Goal: Task Accomplishment & Management: Use online tool/utility

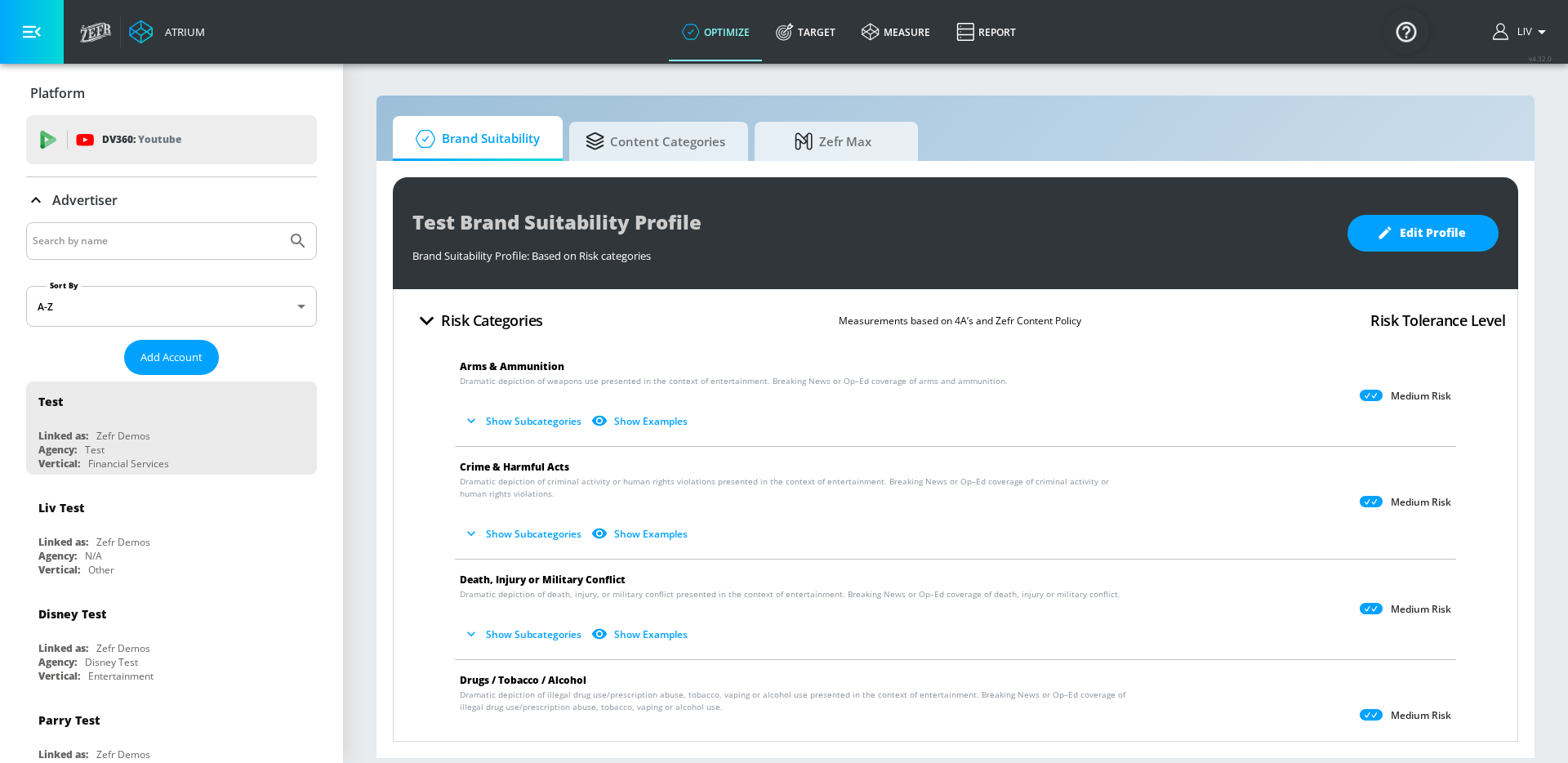
click at [179, 229] on div at bounding box center [172, 240] width 291 height 37
click at [179, 230] on input "Search by name" at bounding box center [156, 240] width 247 height 21
type input "plst"
click at [280, 223] on button "Submit Search" at bounding box center [298, 240] width 36 height 36
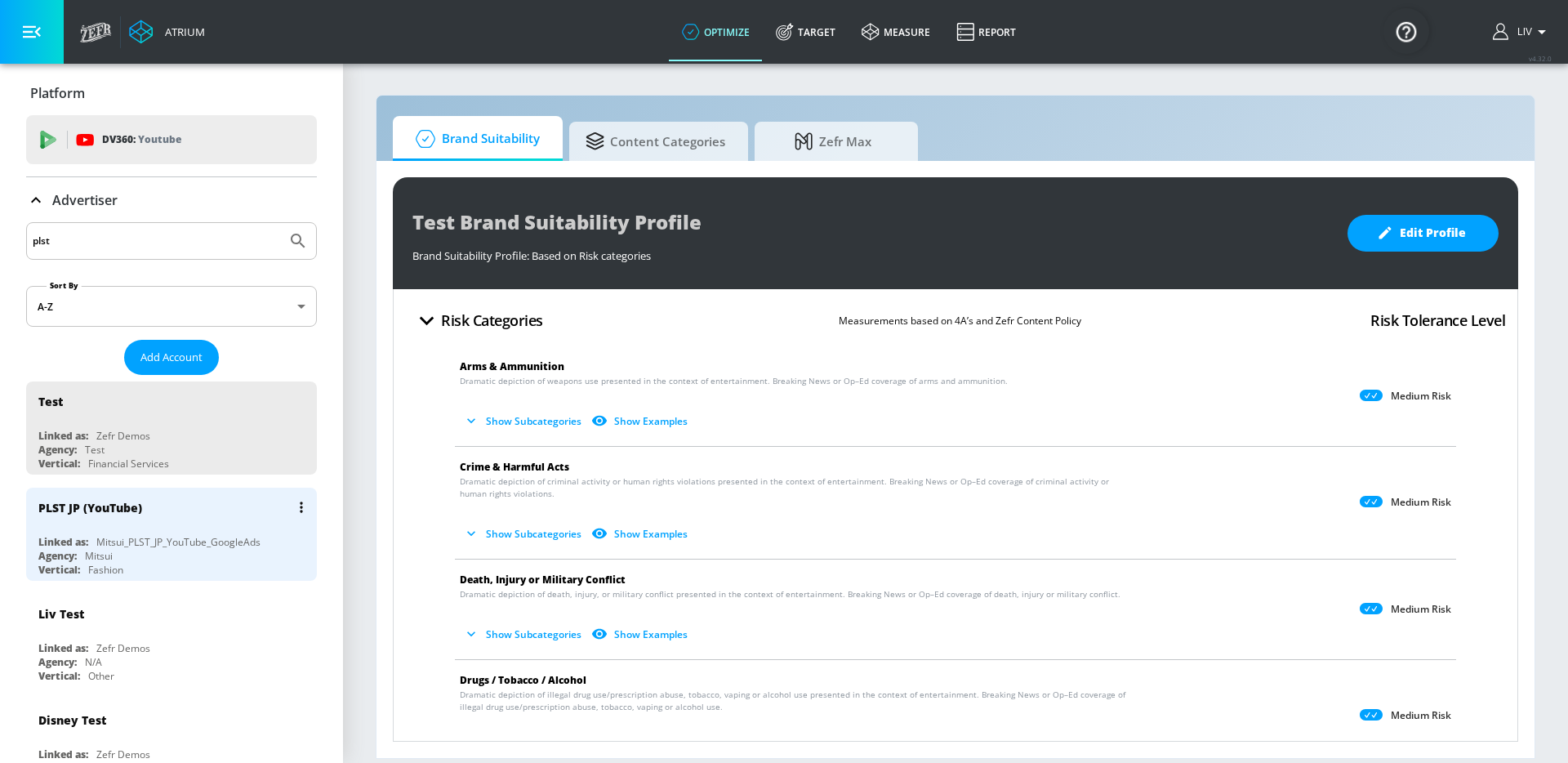
click at [225, 526] on div "PLST JP (YouTube)" at bounding box center [175, 507] width 275 height 39
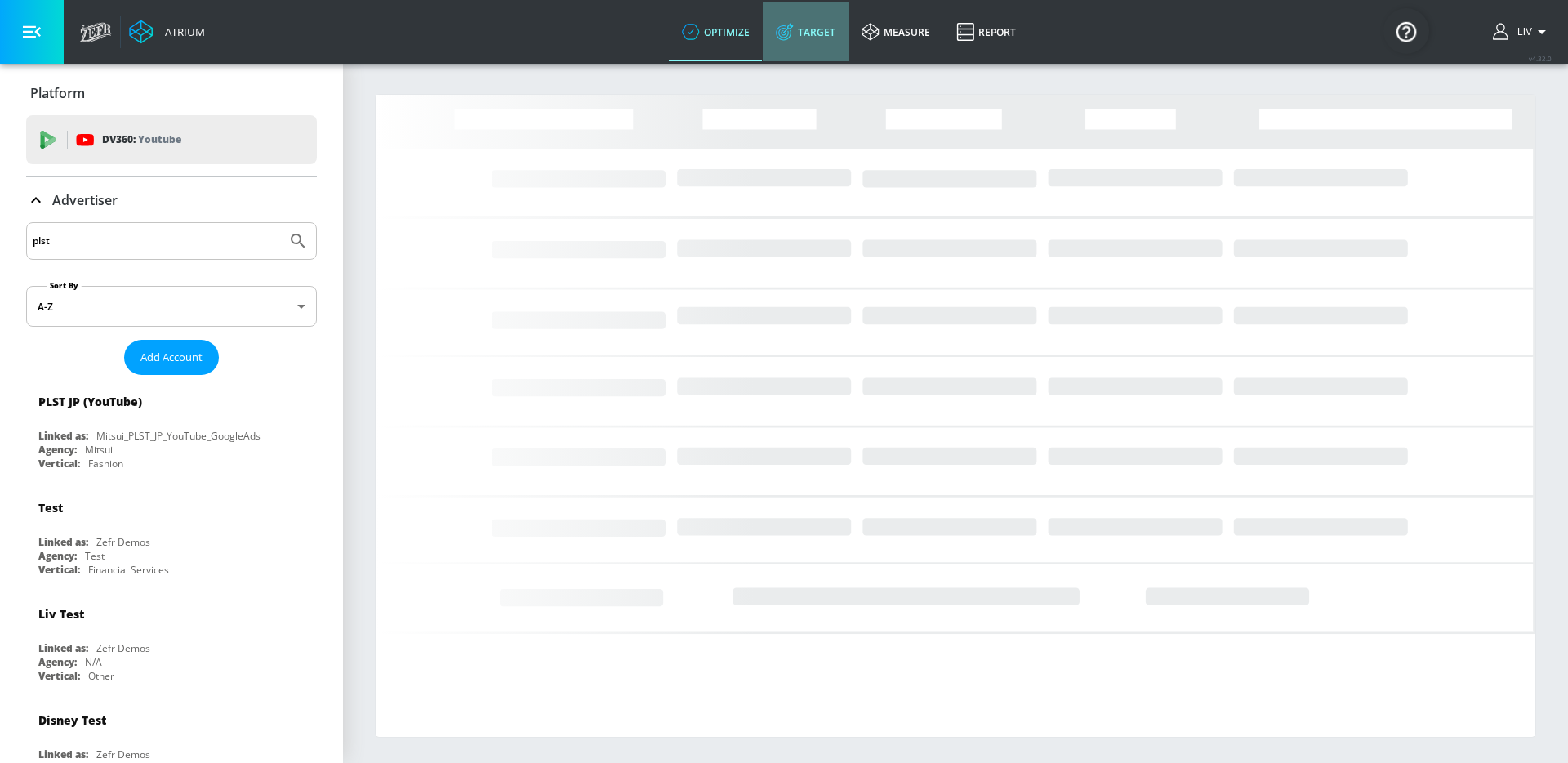
click at [818, 45] on link "Target" at bounding box center [806, 32] width 86 height 58
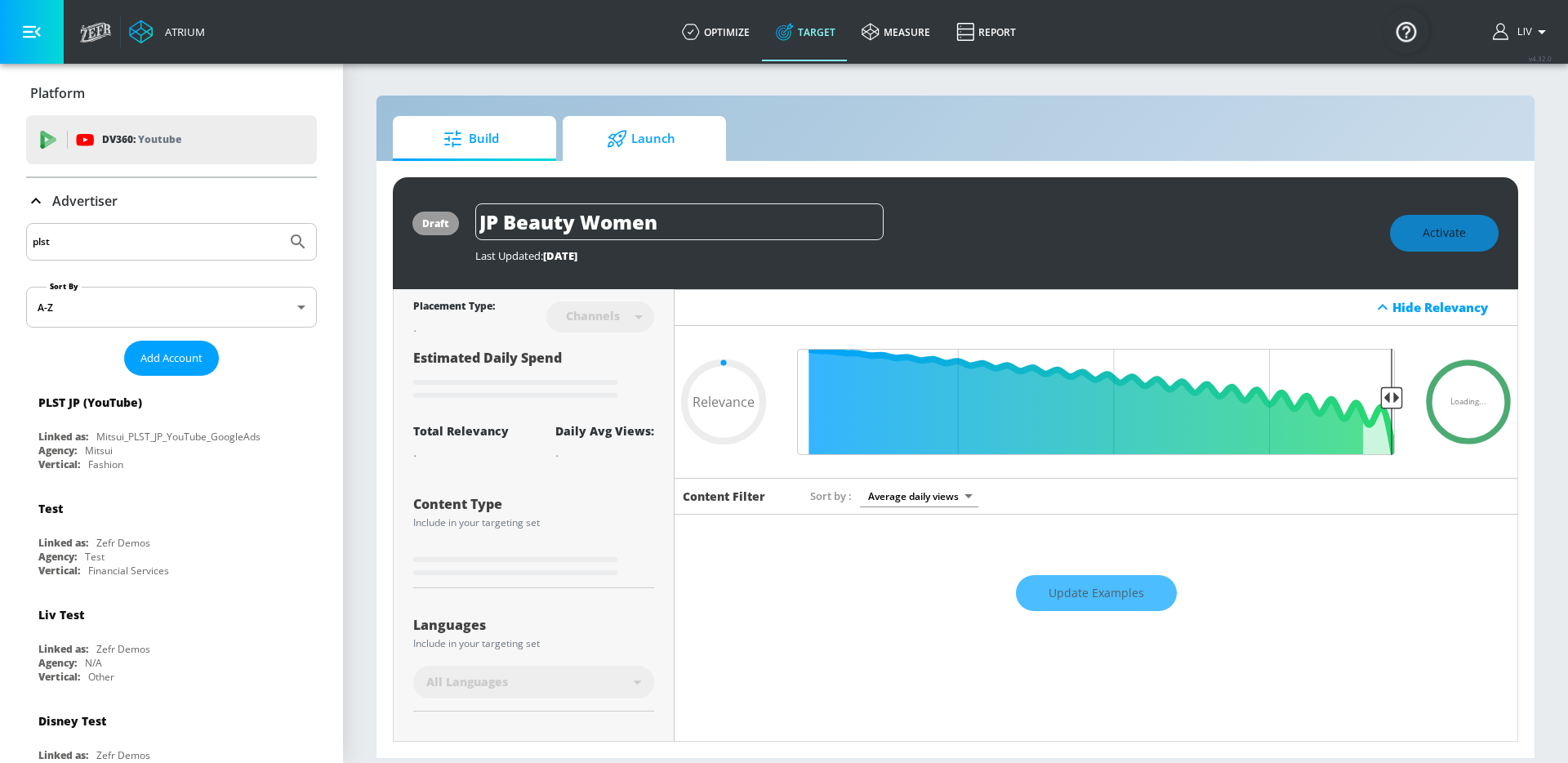
click at [649, 134] on span "Launch" at bounding box center [641, 139] width 124 height 39
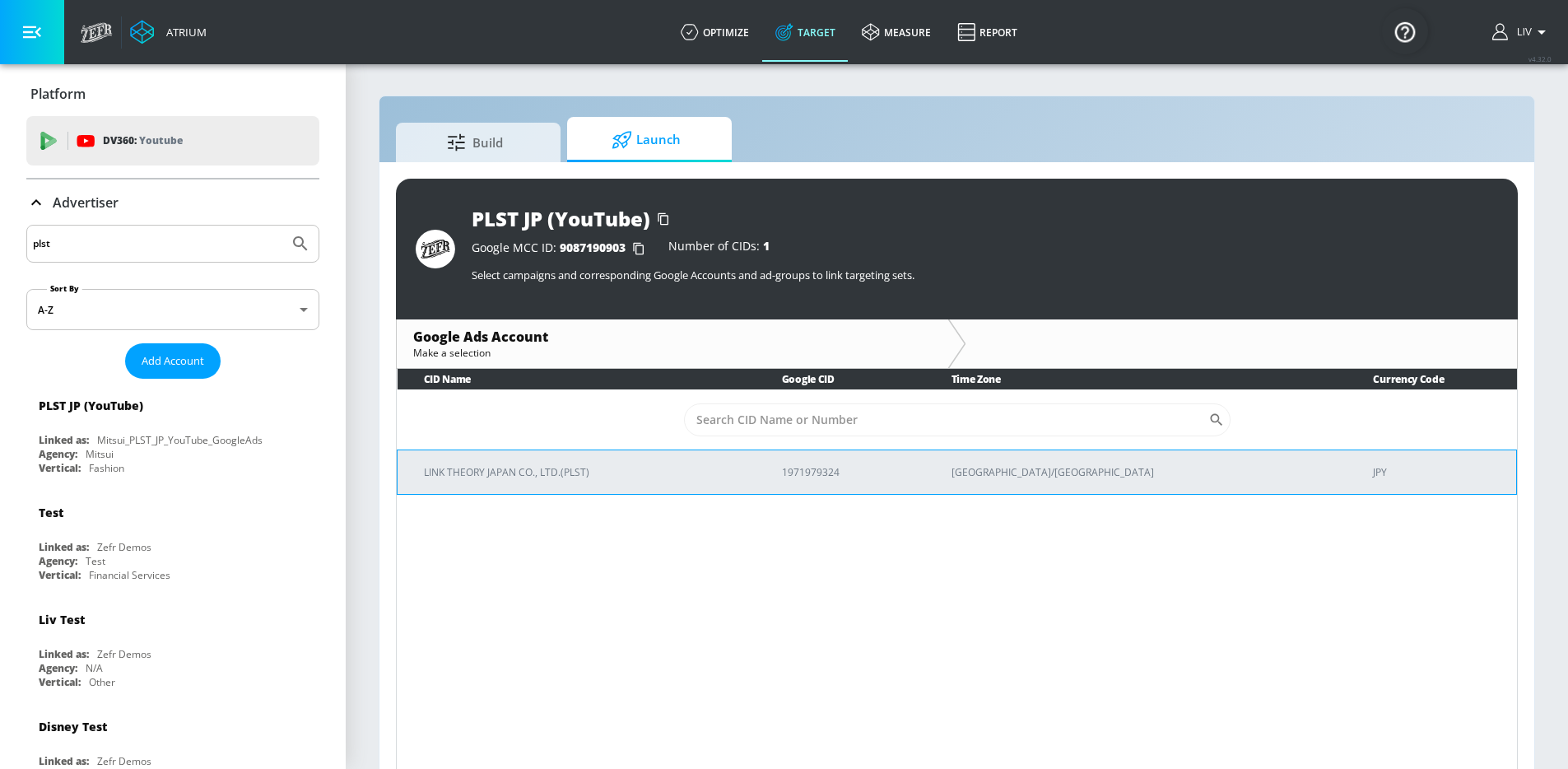
click at [742, 473] on p "LINK THEORY JAPAN CO., LTD.(PLST)" at bounding box center [583, 472] width 318 height 17
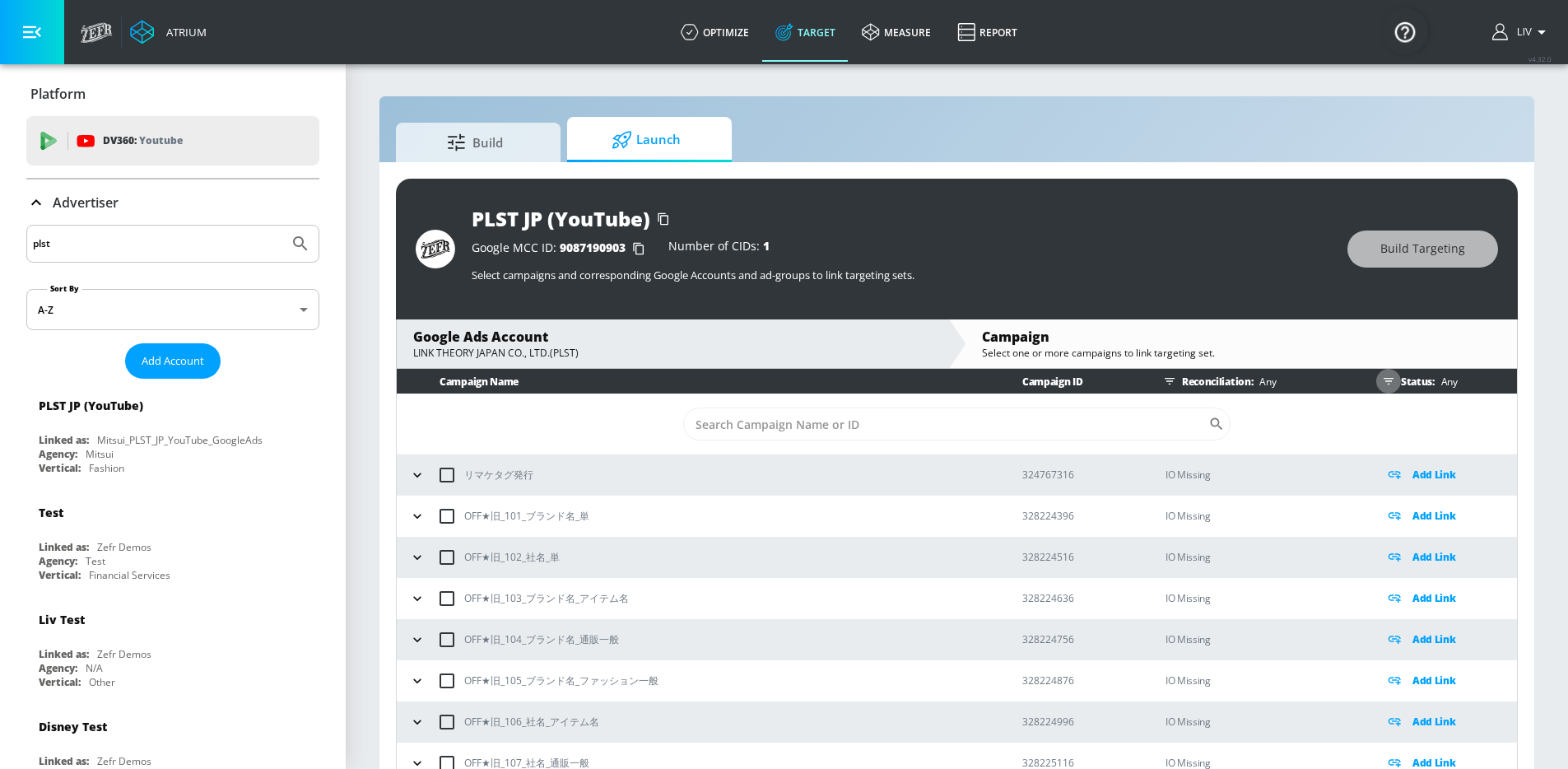
click at [1382, 382] on icon "button" at bounding box center [1389, 381] width 13 height 13
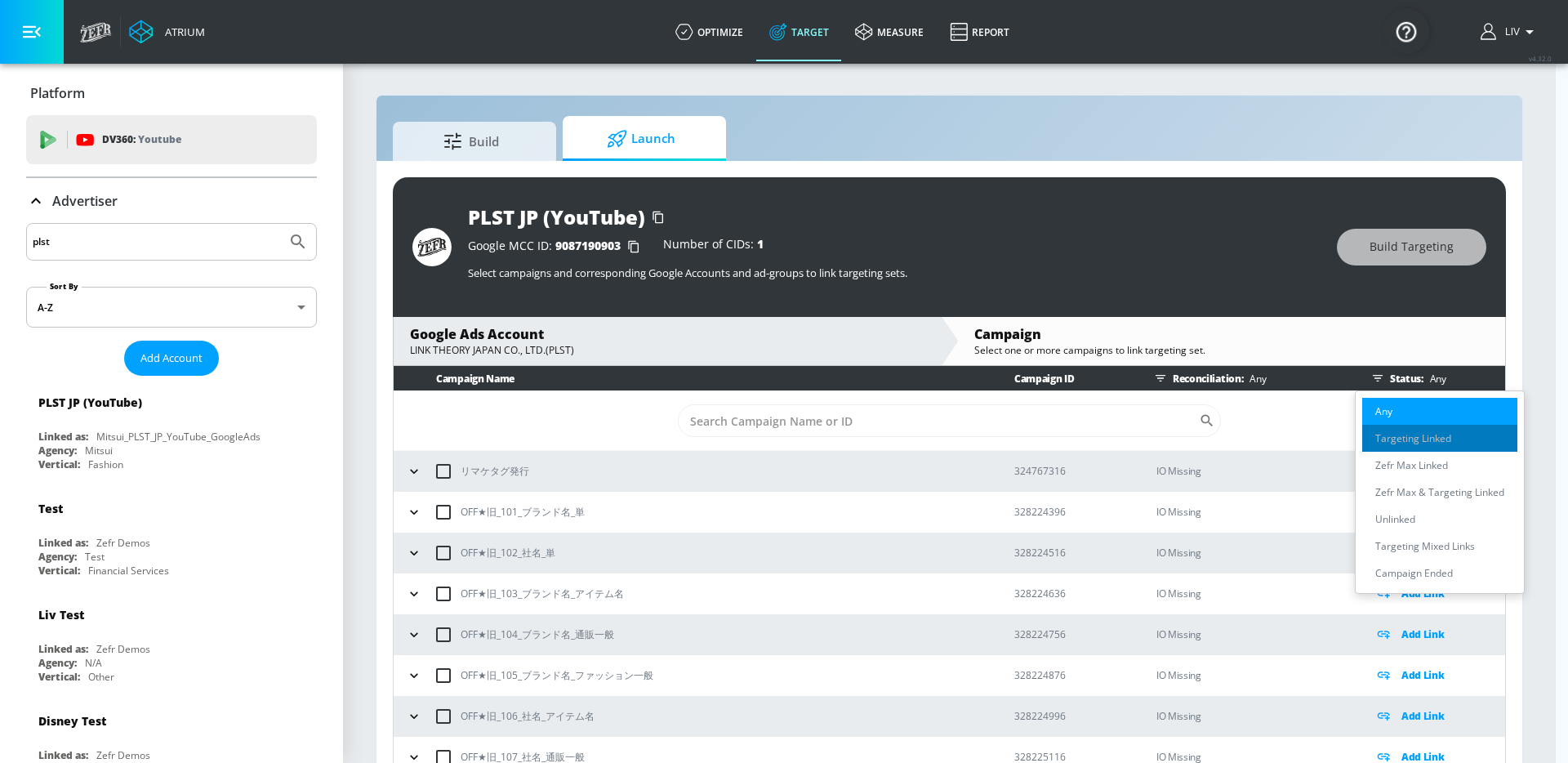
click at [1381, 443] on p "Targeting Linked" at bounding box center [1413, 438] width 76 height 17
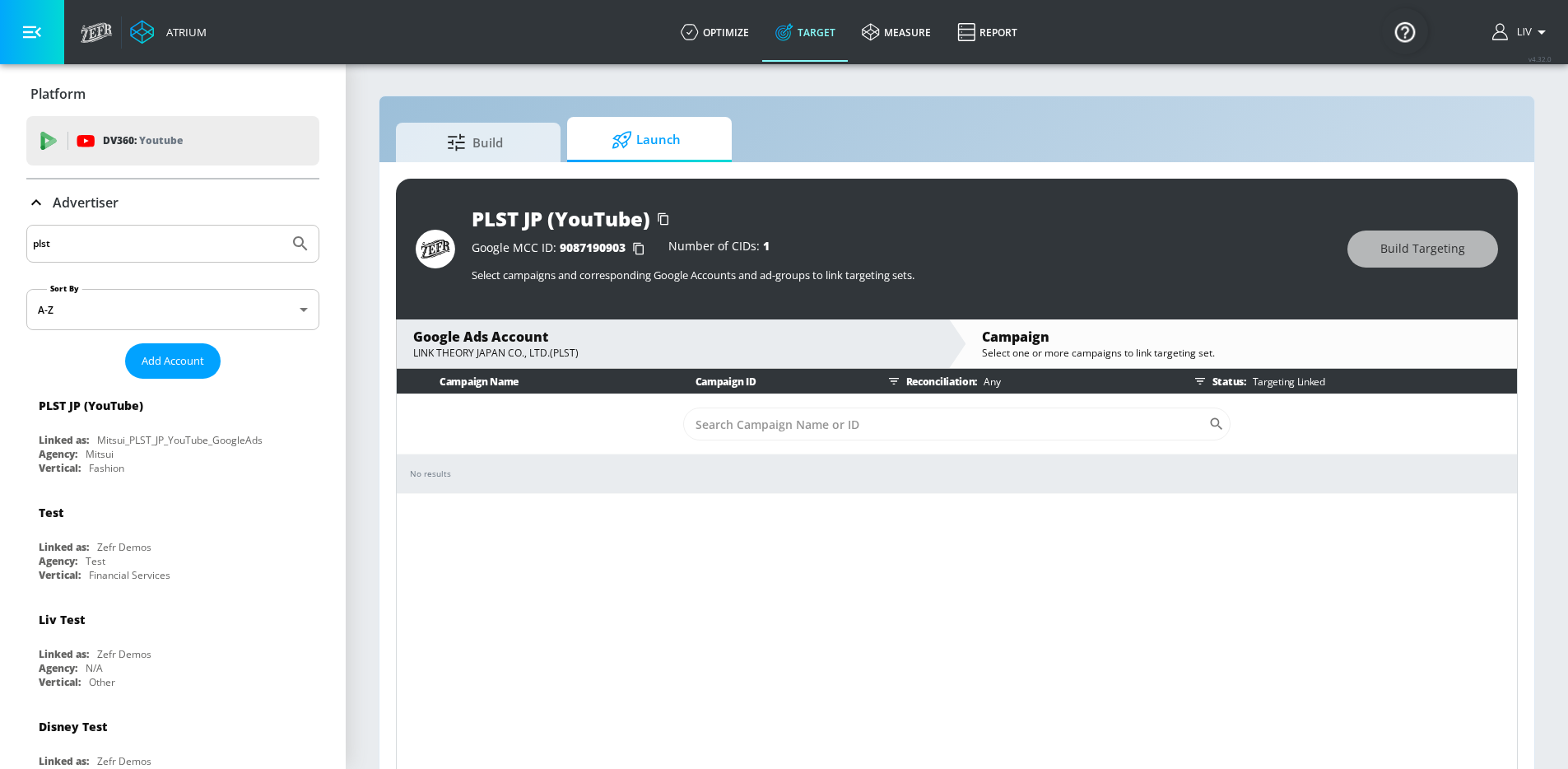
click at [1206, 382] on icon "button" at bounding box center [1200, 381] width 13 height 13
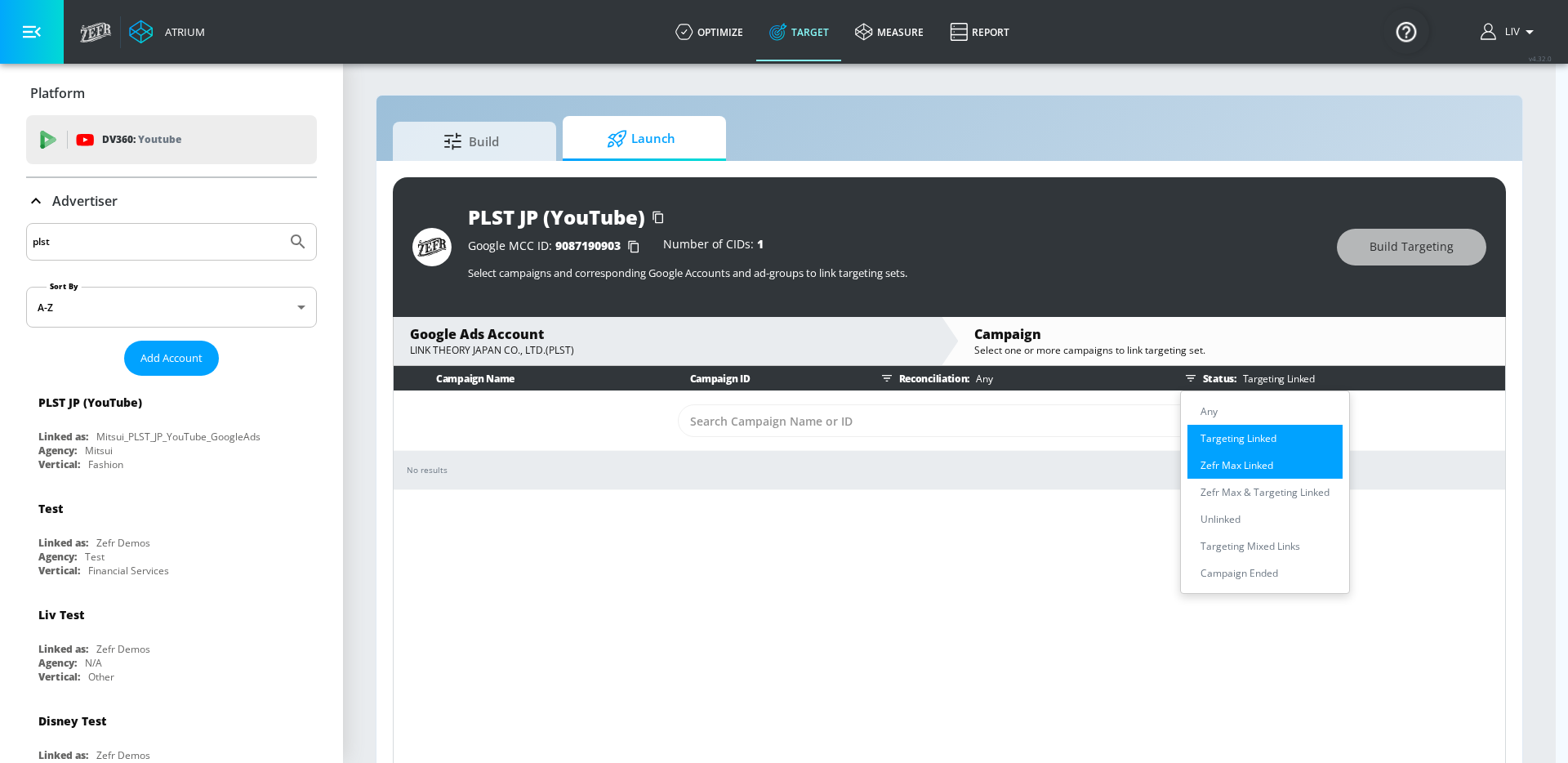
click at [1231, 464] on p "Zefr Max Linked" at bounding box center [1238, 465] width 73 height 17
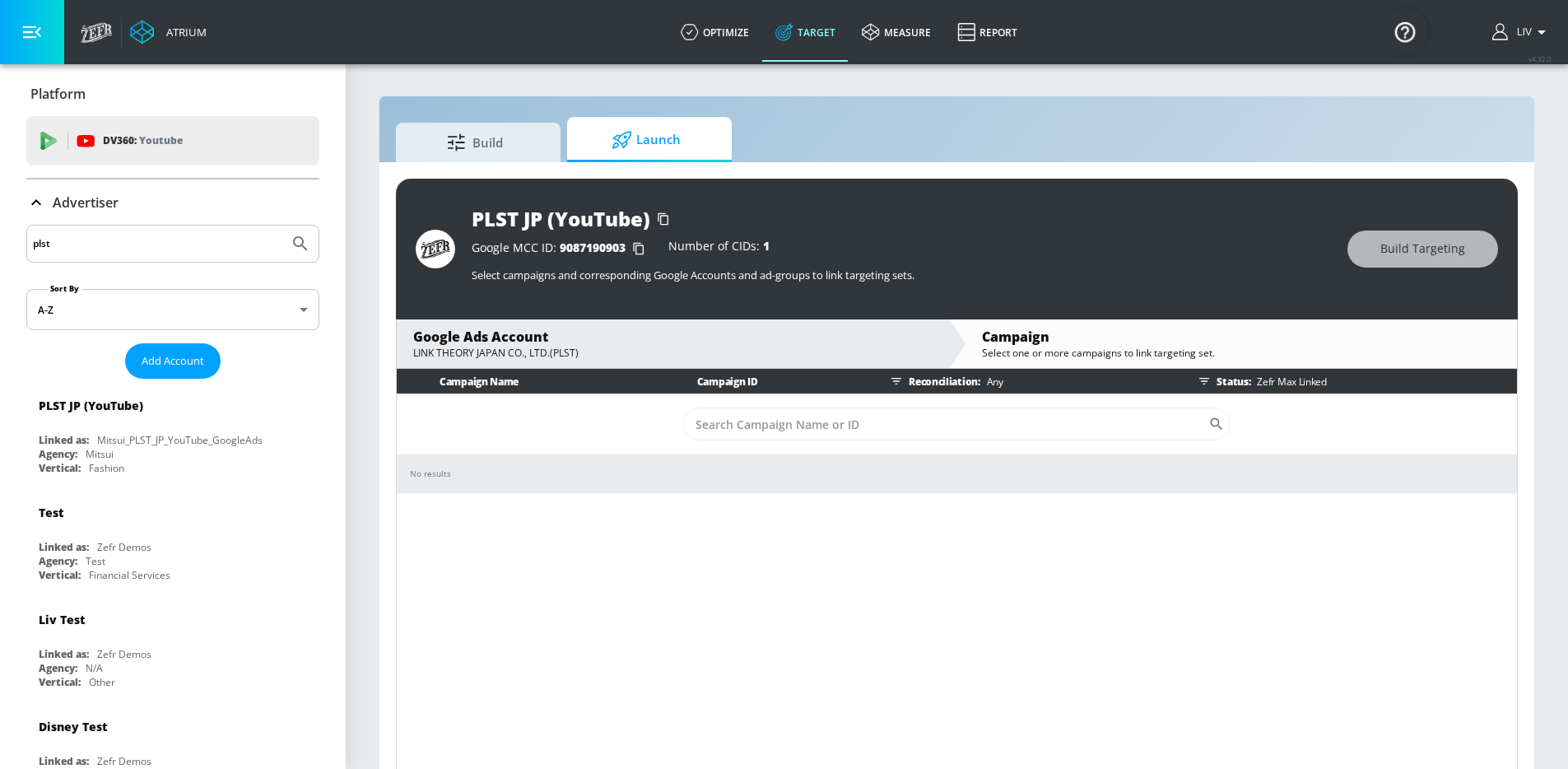
click at [1210, 386] on icon "button" at bounding box center [1204, 381] width 13 height 13
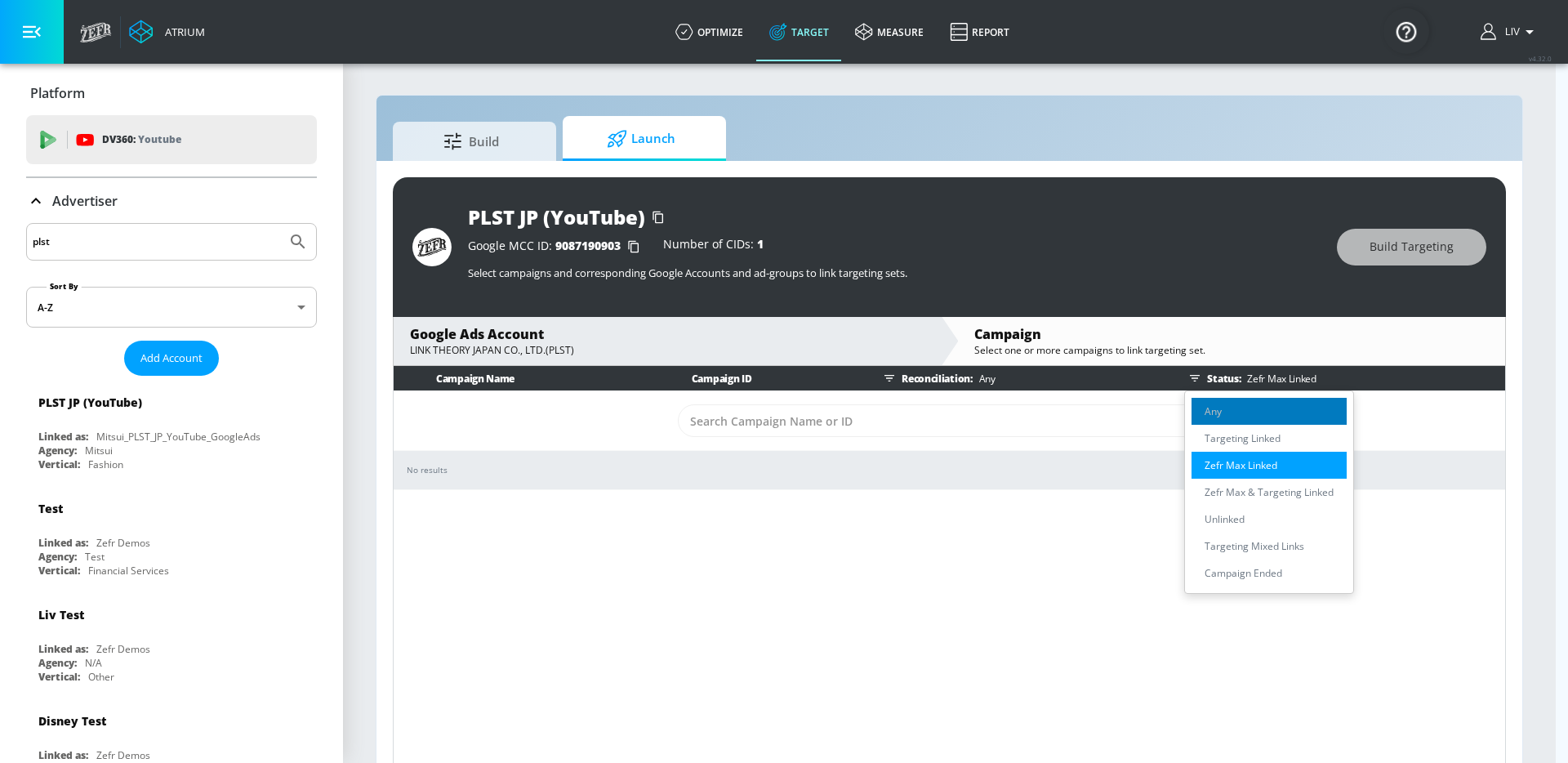
click at [1215, 403] on p "Any" at bounding box center [1213, 411] width 17 height 17
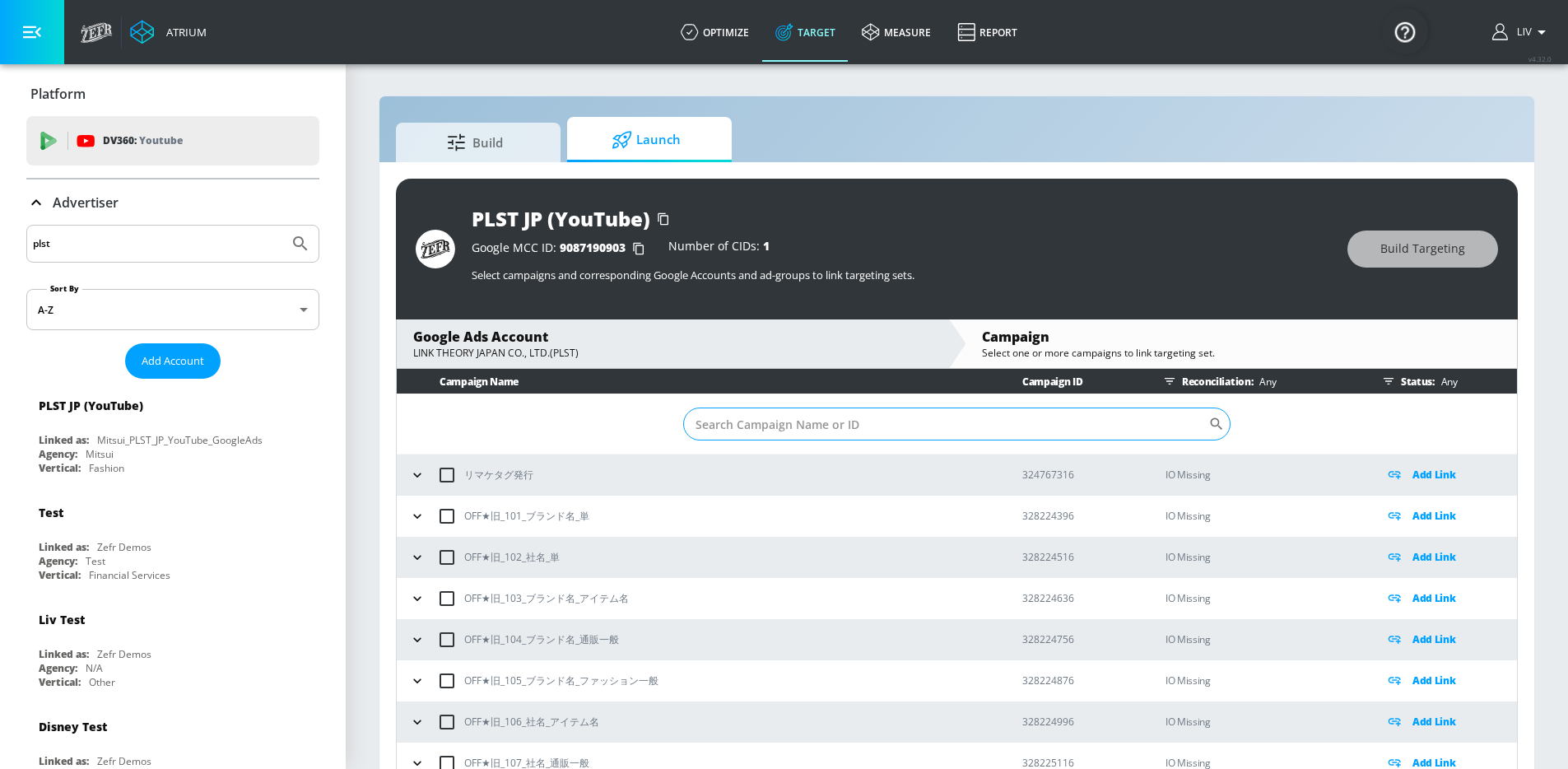
click at [766, 420] on input "Sort By" at bounding box center [945, 424] width 525 height 33
paste input "22961059666"
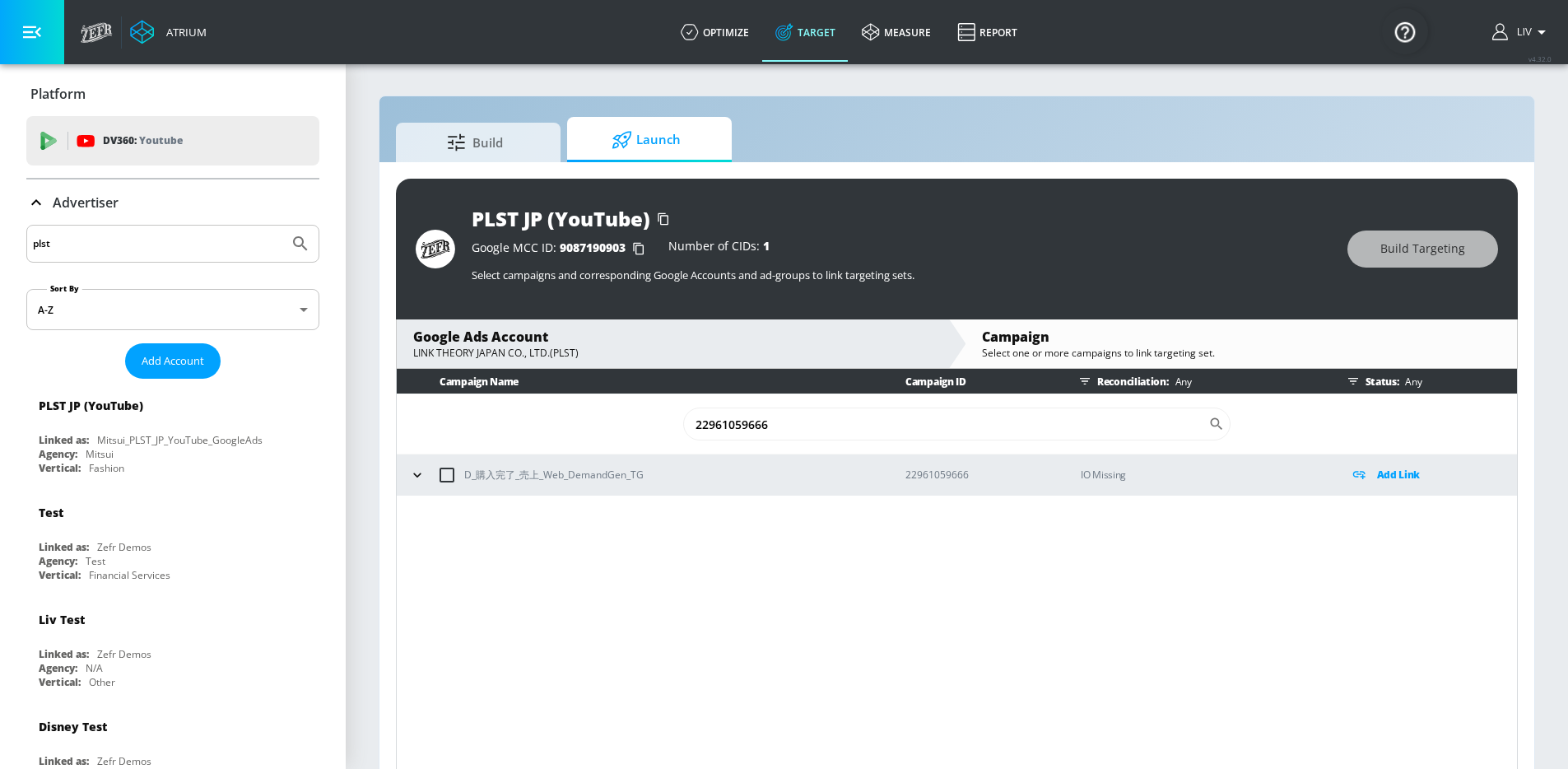
click at [933, 225] on div "PLST JP (YouTube)" at bounding box center [901, 219] width 859 height 28
click at [841, 415] on input "22961059666" at bounding box center [945, 424] width 525 height 33
paste input "3"
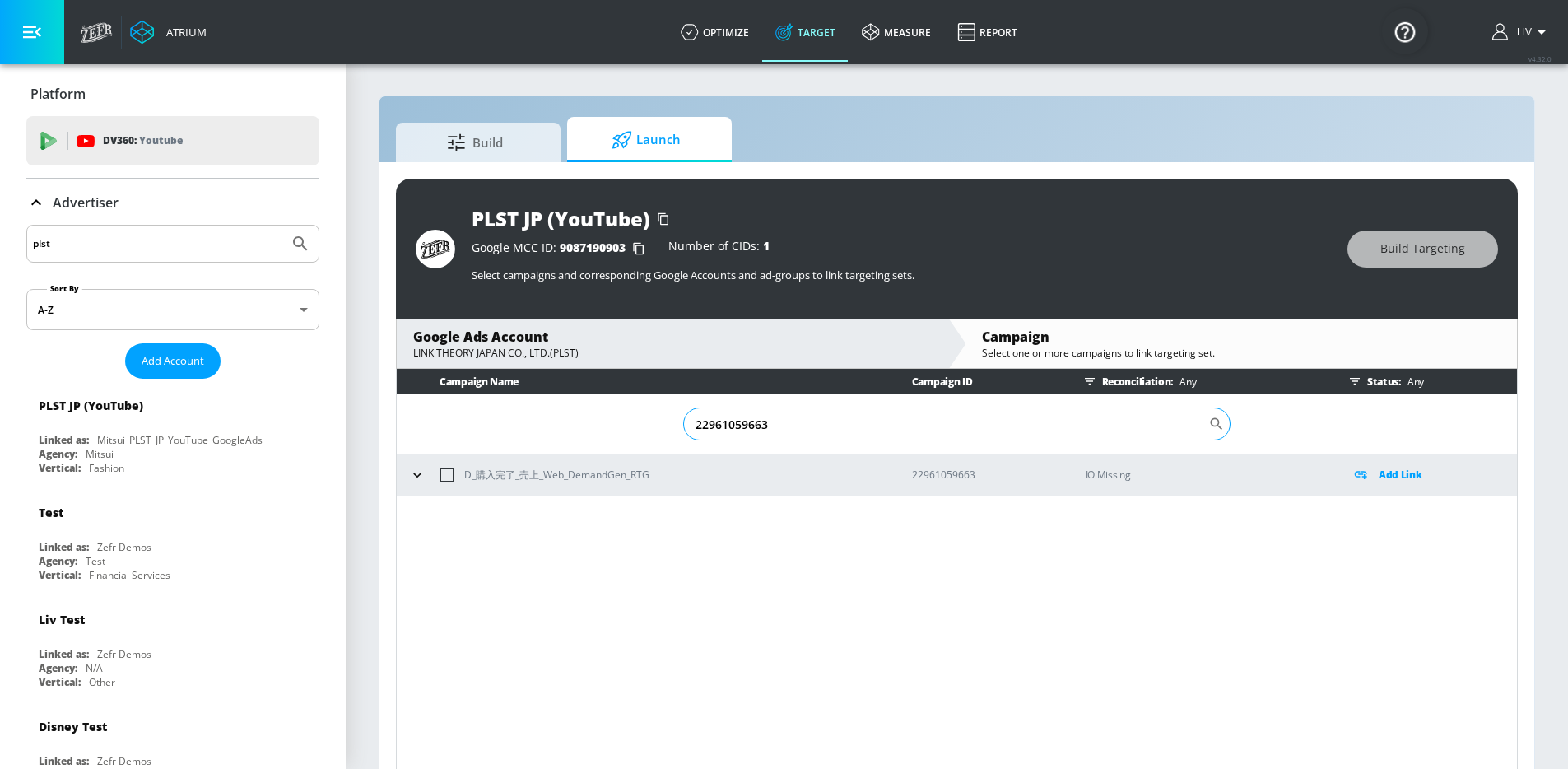
click at [810, 423] on input "22961059663" at bounding box center [945, 424] width 525 height 33
paste input "6"
click at [810, 423] on input "22961059666" at bounding box center [945, 424] width 525 height 33
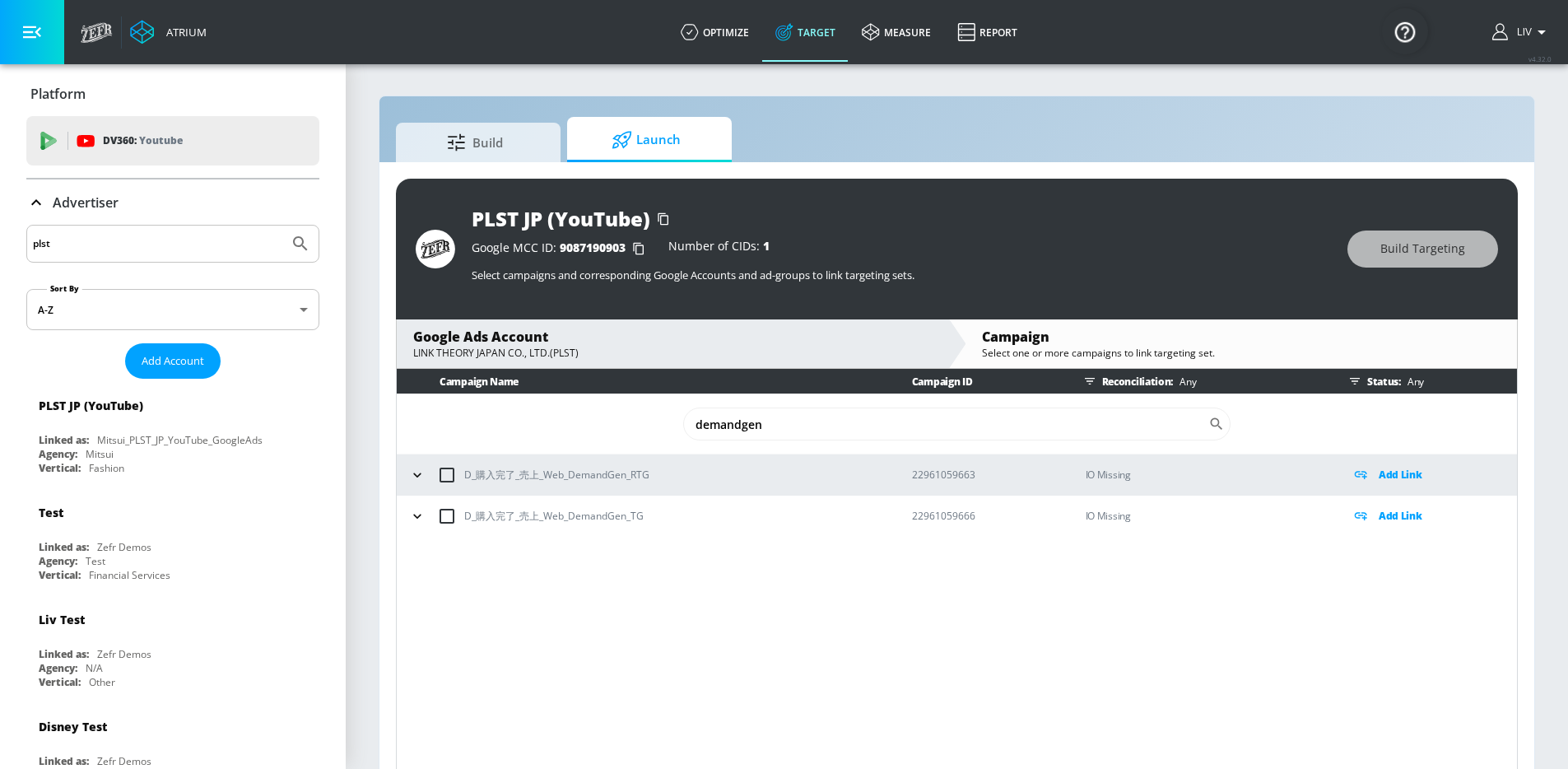
type input "demandgen"
click at [849, 646] on div "Campaign Name Campaign ID Reconciliation: Any Status: Any demandgen ​ D_購入完了_売上…" at bounding box center [956, 572] width 1122 height 407
